Goal: Task Accomplishment & Management: Use online tool/utility

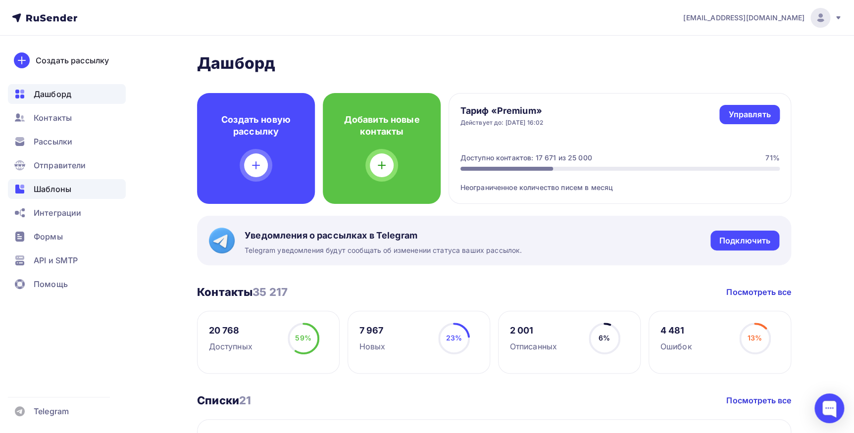
click at [60, 188] on span "Шаблоны" at bounding box center [53, 189] width 38 height 12
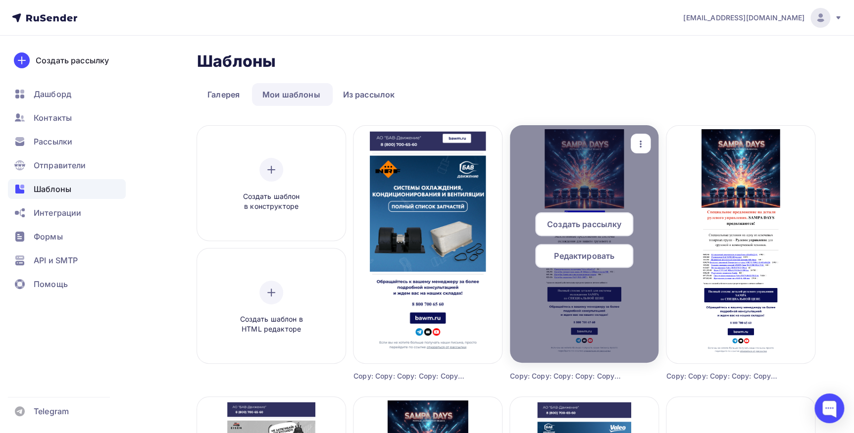
click at [634, 142] on icon "button" at bounding box center [640, 144] width 12 height 12
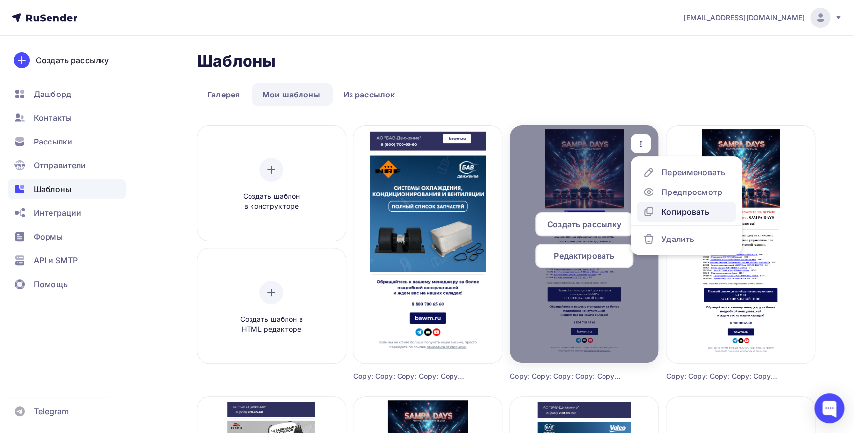
click at [668, 206] on div "Копировать" at bounding box center [685, 212] width 48 height 12
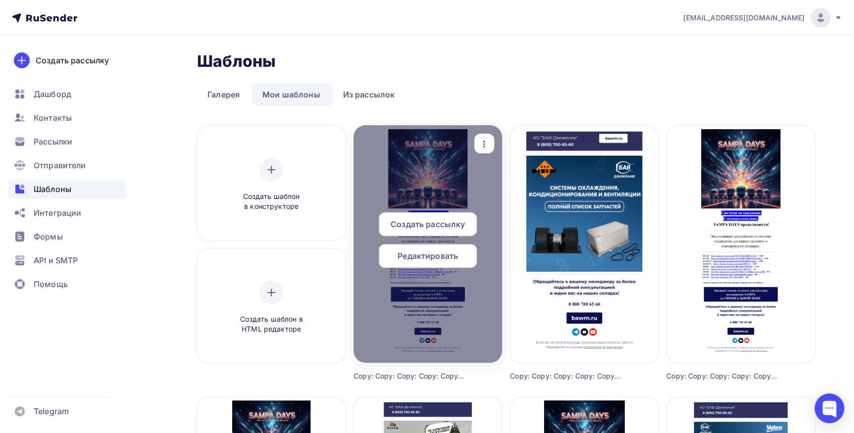
click at [419, 250] on span "Редактировать" at bounding box center [427, 256] width 60 height 12
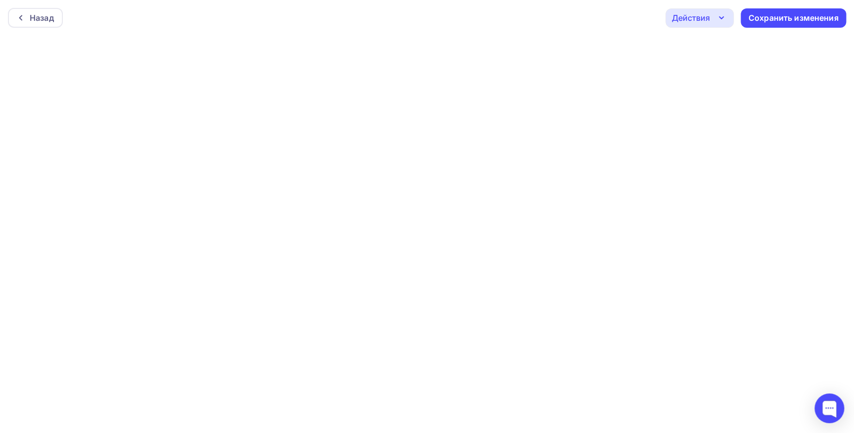
scroll to position [2, 0]
click at [752, 18] on div "Сохранить изменения" at bounding box center [793, 15] width 90 height 11
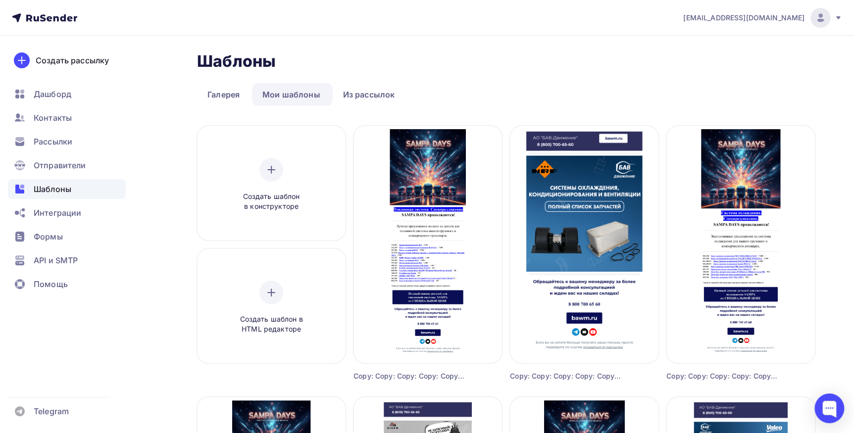
click at [426, 258] on span "Редактировать" at bounding box center [427, 256] width 60 height 12
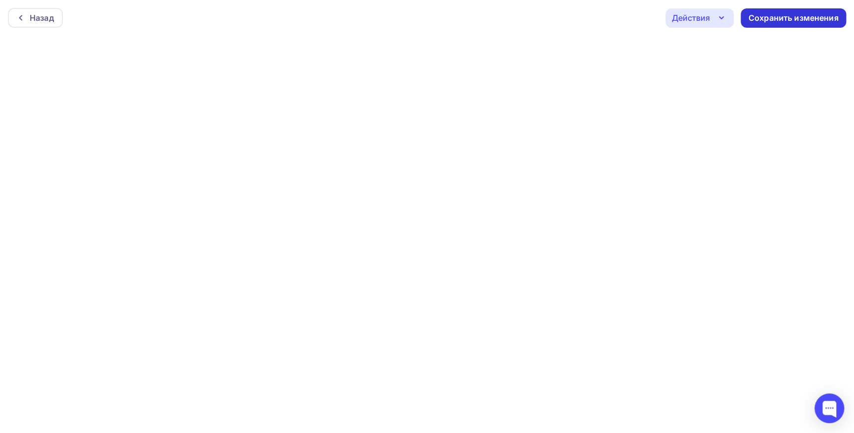
click at [763, 17] on div "Сохранить изменения" at bounding box center [793, 17] width 90 height 11
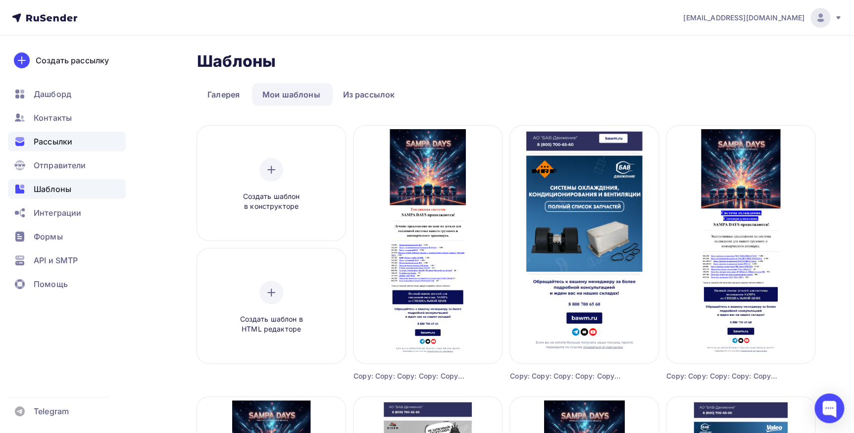
click at [71, 144] on span "Рассылки" at bounding box center [53, 142] width 39 height 12
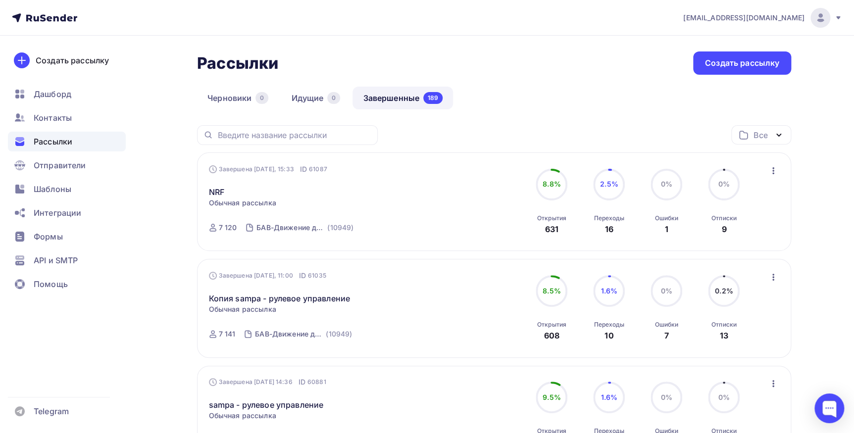
click at [772, 276] on icon "button" at bounding box center [773, 277] width 2 height 7
click at [727, 339] on div "Копировать в новую" at bounding box center [727, 342] width 101 height 12
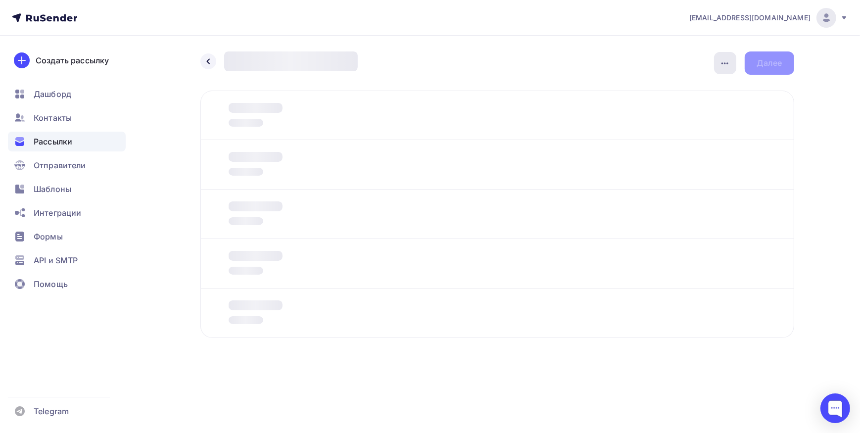
click at [726, 63] on icon "button" at bounding box center [725, 63] width 12 height 12
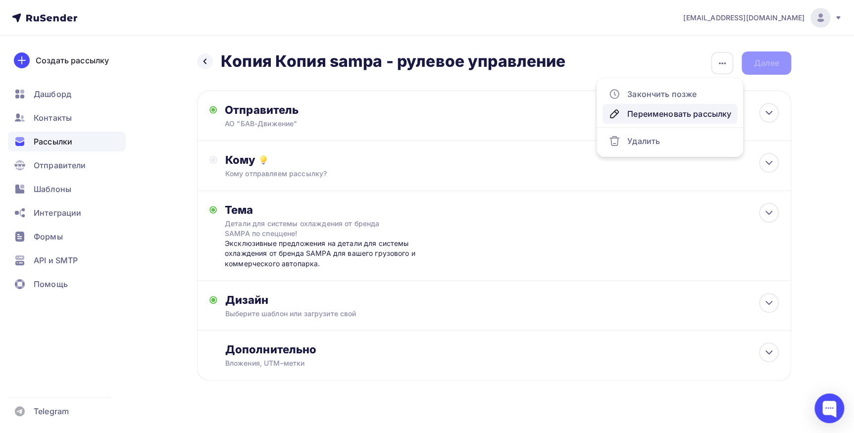
click at [676, 110] on div "Переименовать рассылку" at bounding box center [669, 114] width 123 height 12
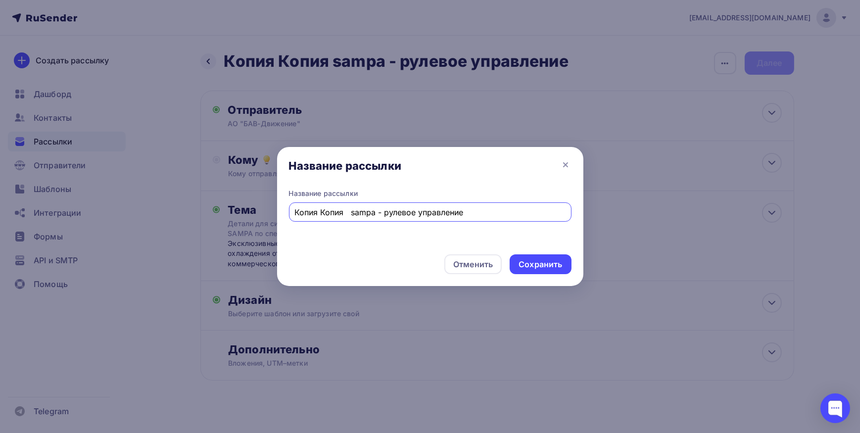
drag, startPoint x: 347, startPoint y: 211, endPoint x: 173, endPoint y: 214, distance: 174.2
click at [173, 214] on div "Название рассылки Название рассылки Копия Копия sampa - рулевое управление Отме…" at bounding box center [430, 216] width 860 height 433
click at [332, 211] on input "sampa - рулевое управление" at bounding box center [429, 212] width 271 height 12
drag, startPoint x: 329, startPoint y: 211, endPoint x: 466, endPoint y: 205, distance: 137.2
click at [466, 205] on div "sampa - рулевое управление" at bounding box center [430, 211] width 283 height 19
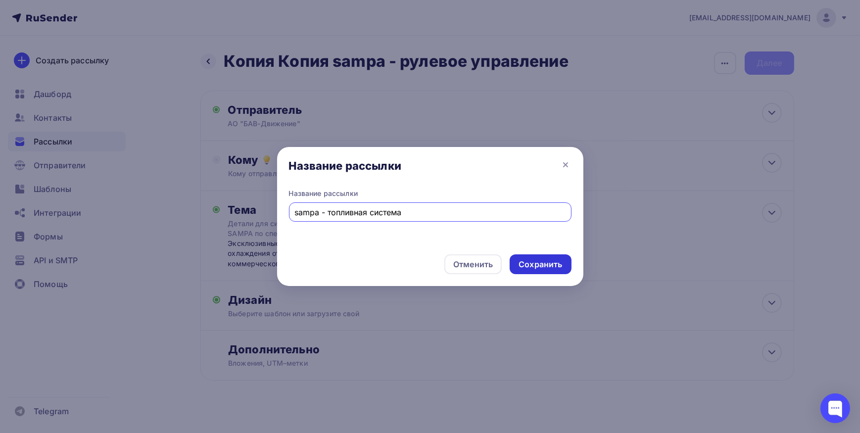
type input "sampa - топливная система"
click at [524, 257] on div "Сохранить" at bounding box center [540, 264] width 61 height 20
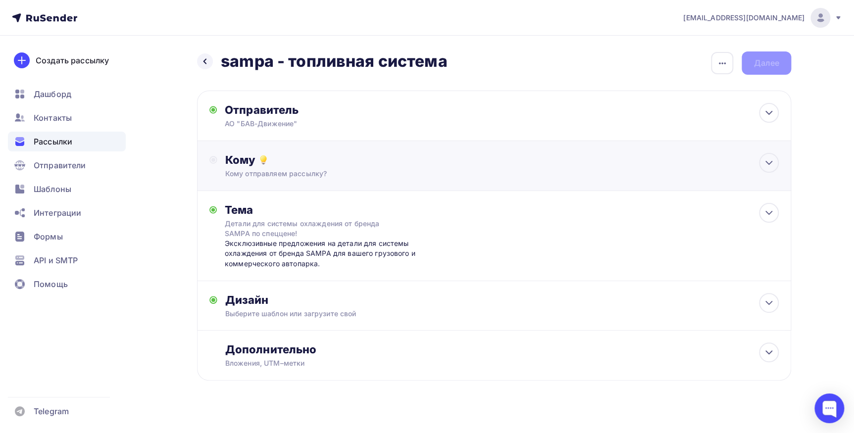
click at [257, 169] on div "Кому отправляем рассылку?" at bounding box center [474, 174] width 498 height 10
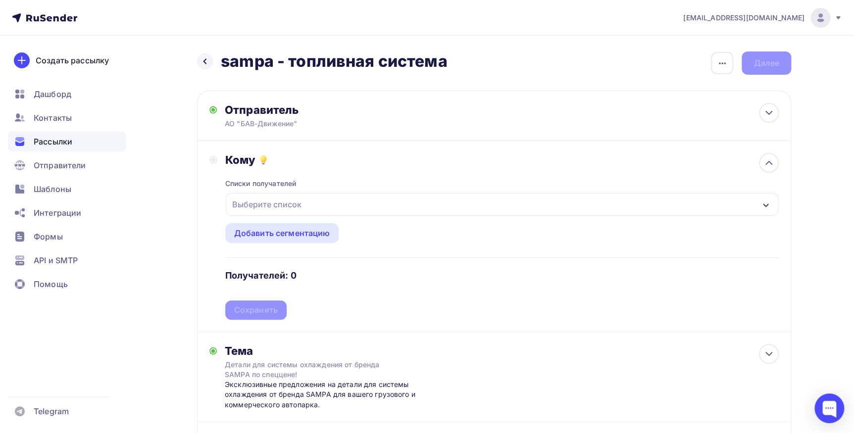
click at [257, 201] on div "Выберите список" at bounding box center [266, 204] width 77 height 18
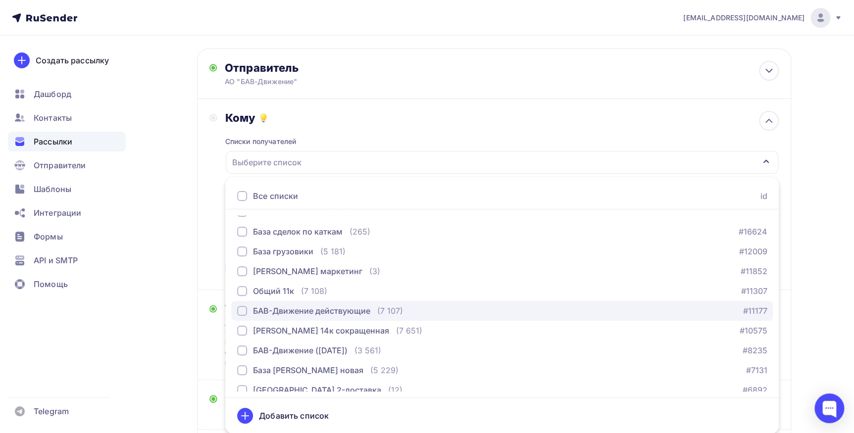
scroll to position [135, 0]
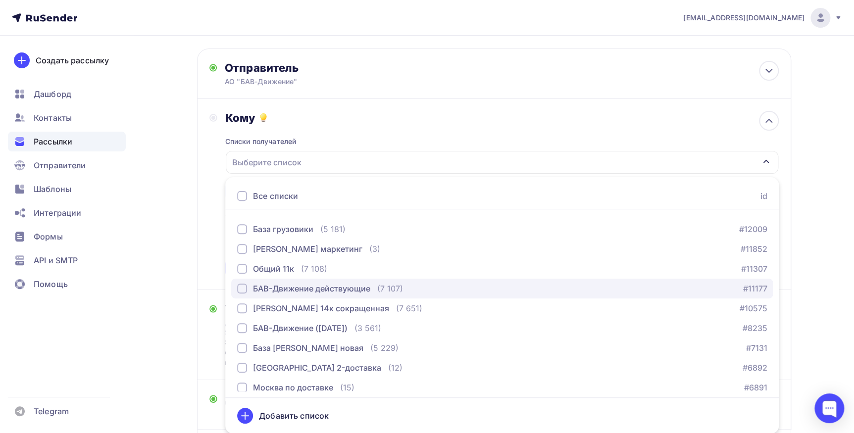
click at [305, 286] on div "БАВ-Движение действующие" at bounding box center [311, 289] width 117 height 12
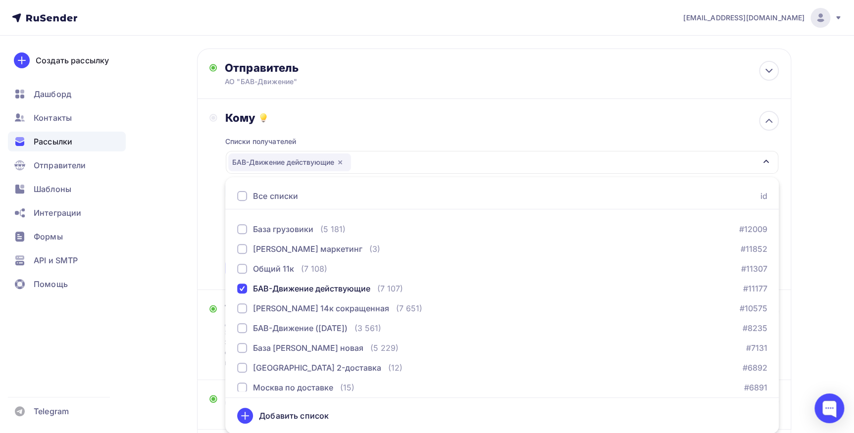
click at [210, 251] on div "Кому Списки получателей БАВ-Движение действующие Все списки id 2 ГИС/Яндекс Цен…" at bounding box center [493, 194] width 569 height 167
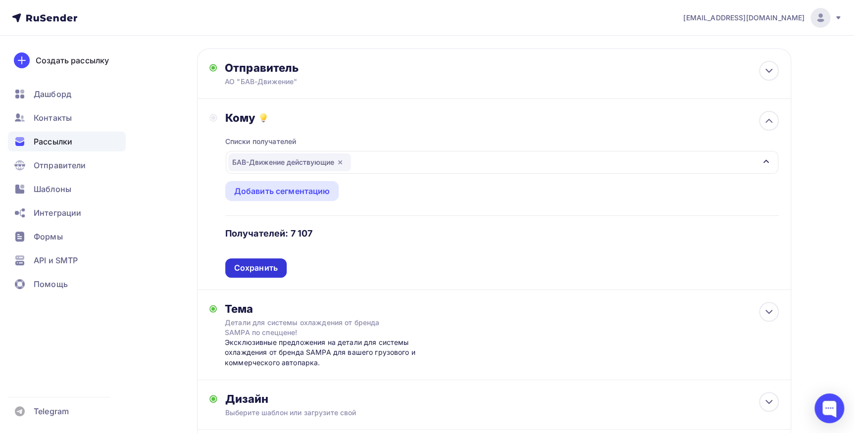
click at [229, 267] on div "Сохранить" at bounding box center [255, 267] width 61 height 19
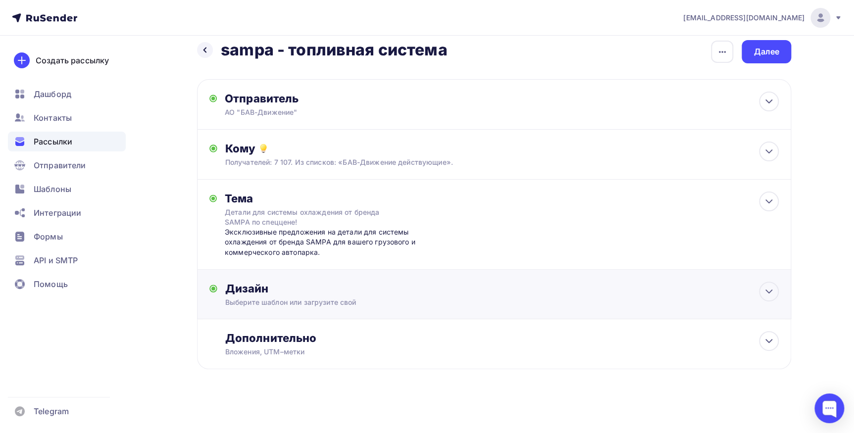
scroll to position [11, 0]
click at [234, 244] on div "Эксклюзивные предложения на детали для системы охлаждения от бренда SAMPA для в…" at bounding box center [322, 243] width 195 height 30
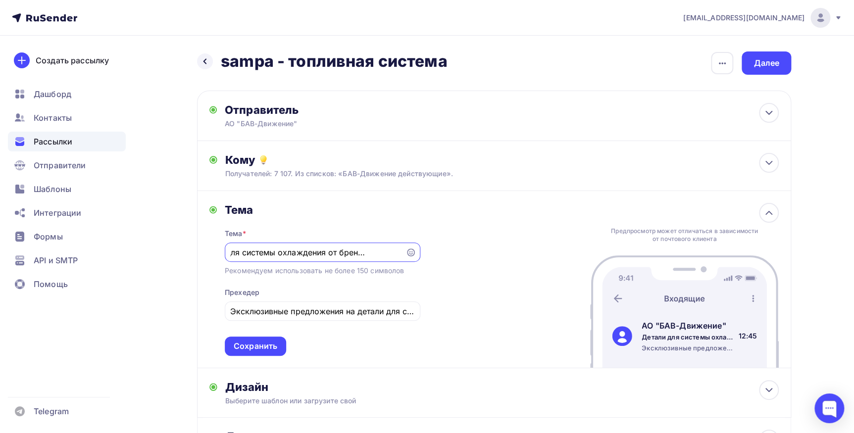
scroll to position [0, 0]
drag, startPoint x: 277, startPoint y: 252, endPoint x: 311, endPoint y: 254, distance: 34.2
click at [312, 255] on input "Детали для системы охлаждения от бренда SAMPA по спеццене!" at bounding box center [314, 252] width 169 height 12
click at [275, 250] on input "Детали для системы от бренда SAMPA по спеццене!" at bounding box center [314, 252] width 169 height 12
click at [354, 252] on input "Детали для топливной системы от бренда SAMPA по спеццене!" at bounding box center [314, 252] width 169 height 12
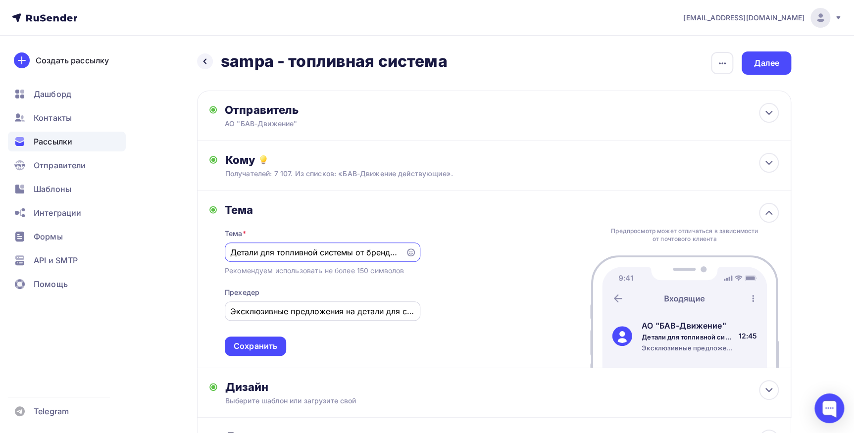
type input "Детали для топливной системы от бренда SAMPA по спеццене!"
click at [297, 310] on input "Эксклюзивные предложения на детали для системы охлаждения от бренда SAMPA для в…" at bounding box center [322, 311] width 184 height 12
click at [402, 310] on input "Эксклюзивные предложения на детали для системы охлаждения от бренда SAMPA для в…" at bounding box center [322, 311] width 184 height 12
type input "Эксклюзивные предложения на детали для топливной системы от бренда SAMPA для ва…"
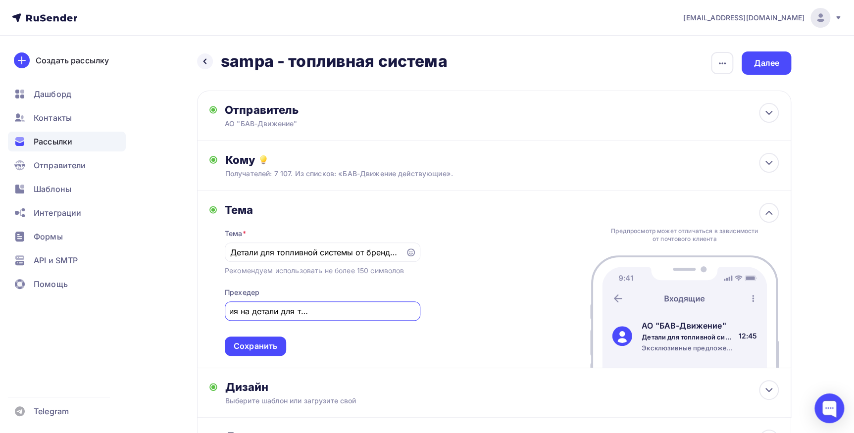
click at [279, 339] on div "Сохранить" at bounding box center [255, 345] width 61 height 19
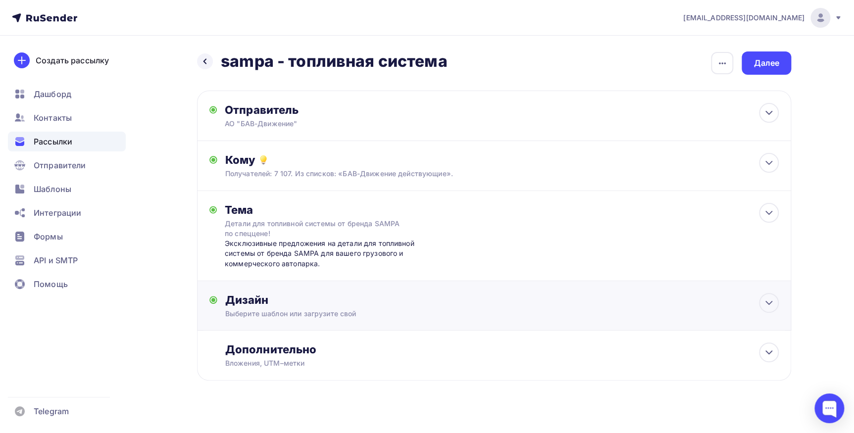
click at [277, 313] on div "Выберите шаблон или загрузите свой" at bounding box center [474, 314] width 498 height 10
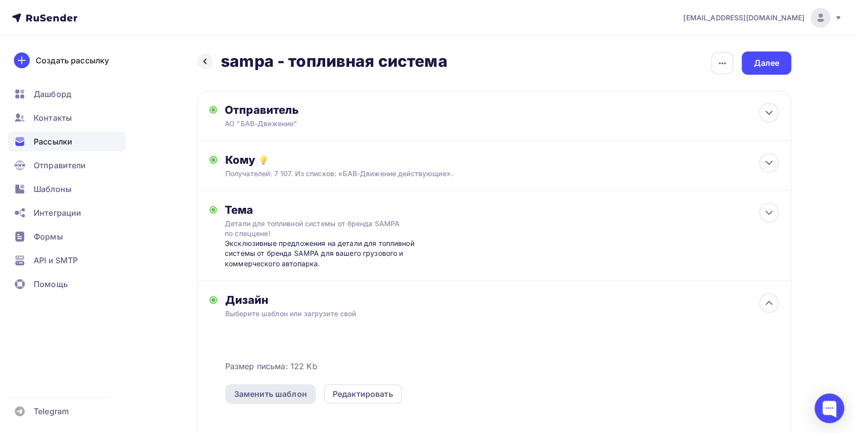
click at [271, 395] on div "Заменить шаблон" at bounding box center [270, 394] width 73 height 12
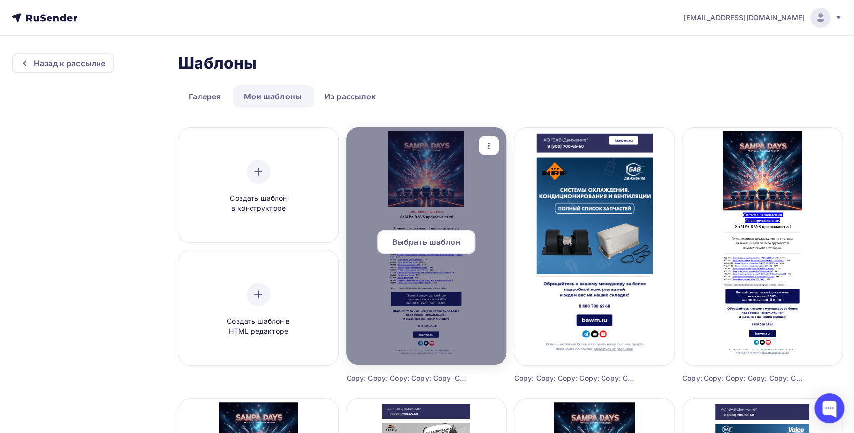
click at [410, 243] on span "Выбрать шаблон" at bounding box center [426, 242] width 69 height 12
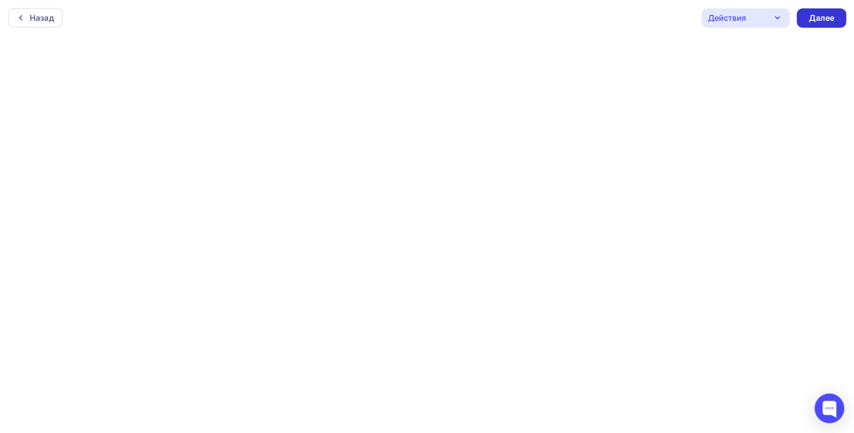
click at [823, 20] on div "Далее" at bounding box center [821, 17] width 26 height 11
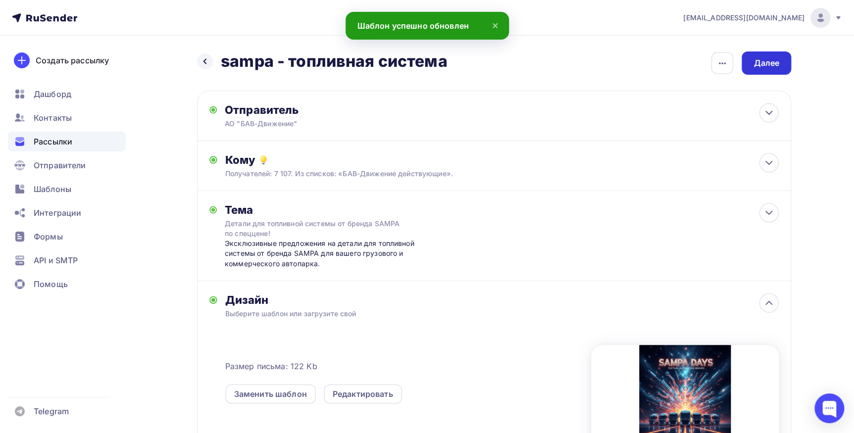
click at [754, 70] on div "Далее" at bounding box center [765, 62] width 49 height 23
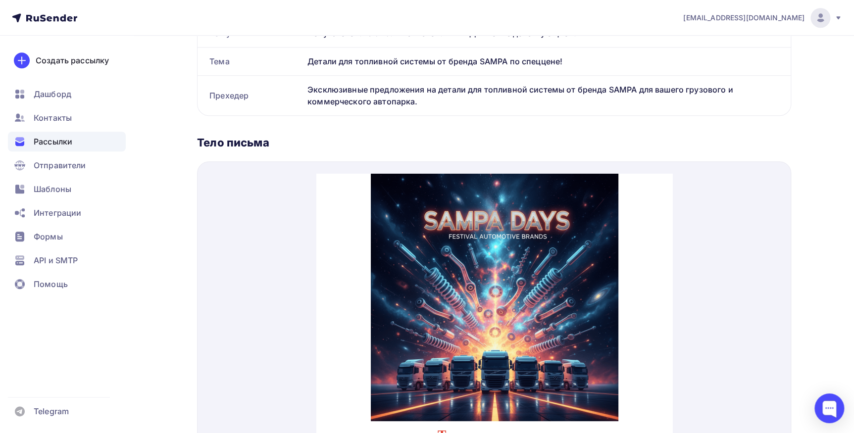
scroll to position [405, 0]
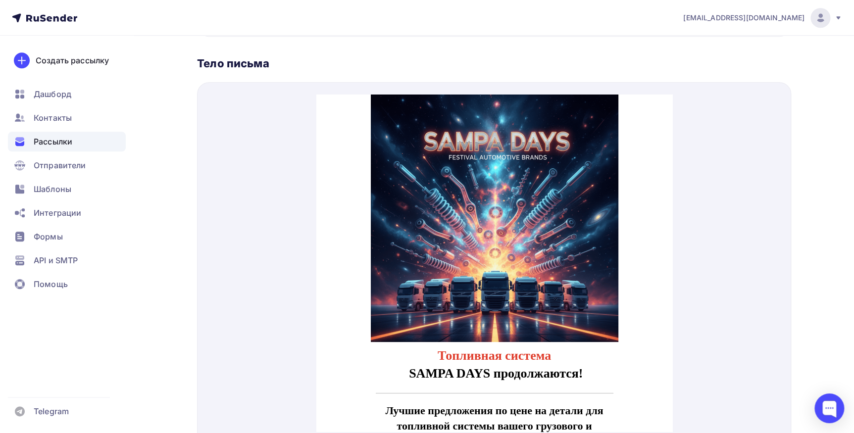
click at [542, 238] on img at bounding box center [493, 206] width 247 height 247
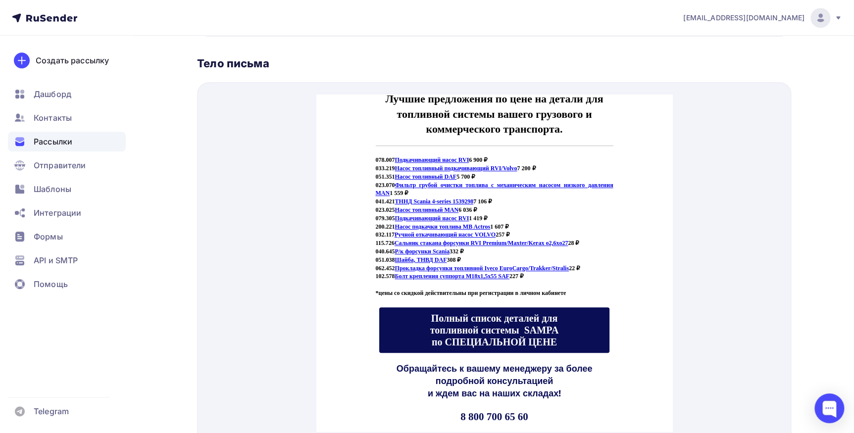
scroll to position [315, 0]
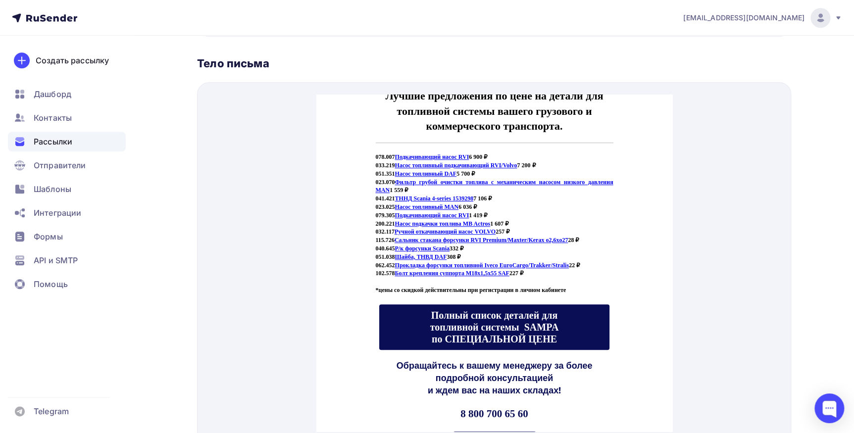
click at [524, 316] on span "Полный список деталей для топливной системы SAMPA по СПЕЦИАЛЬНОЙ ЦЕНЕ" at bounding box center [494, 315] width 129 height 35
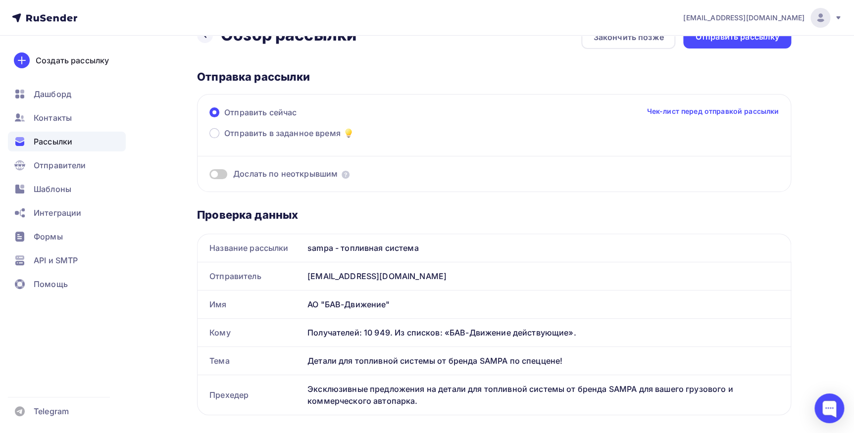
scroll to position [0, 0]
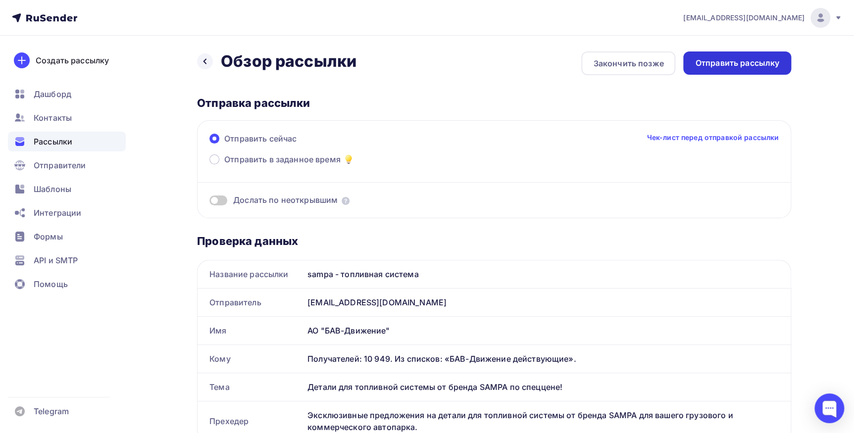
click at [748, 54] on div "Отправить рассылку" at bounding box center [737, 62] width 108 height 23
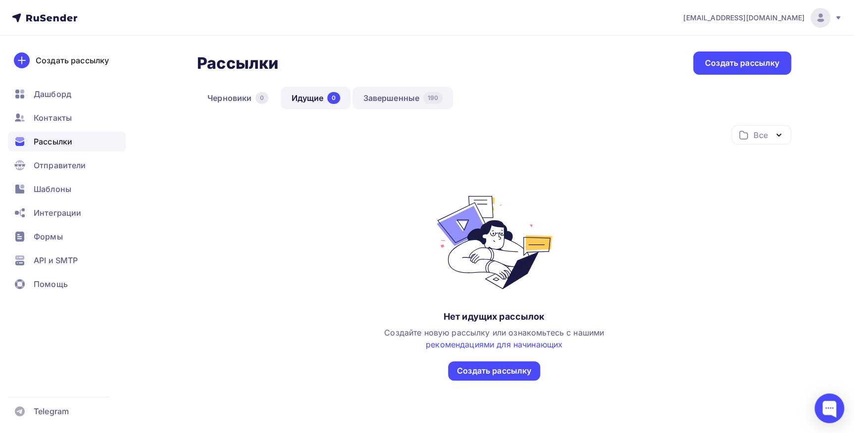
click at [404, 98] on link "Завершенные 190" at bounding box center [402, 98] width 100 height 23
